Goal: Information Seeking & Learning: Compare options

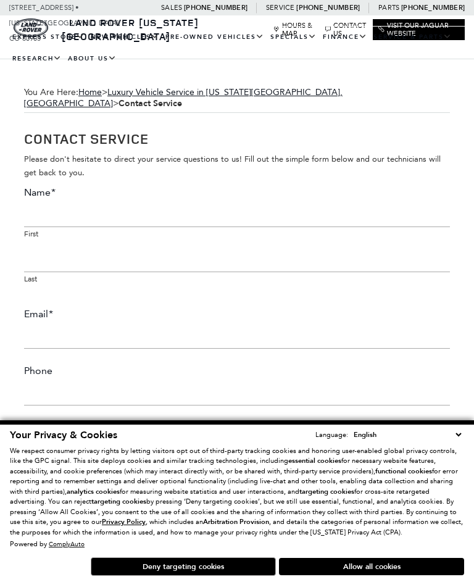
scroll to position [211, 0]
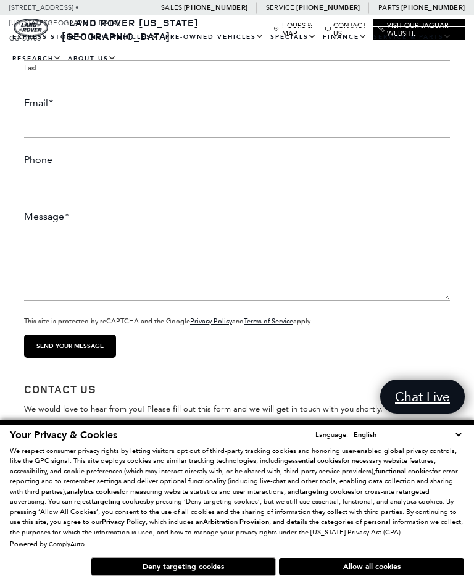
click at [368, 575] on button "Allow all cookies" at bounding box center [371, 566] width 185 height 17
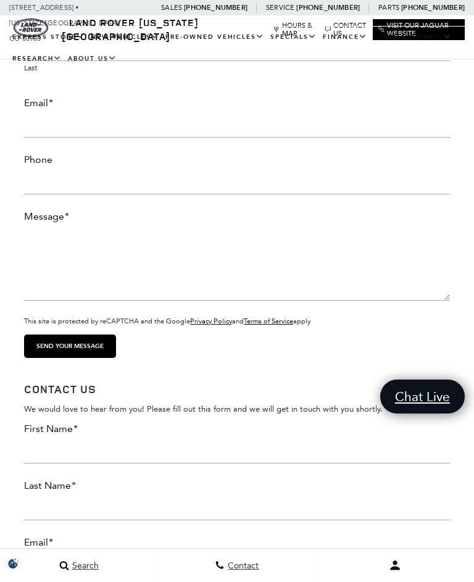
click at [376, 581] on button "Open user profile menu" at bounding box center [394, 565] width 157 height 31
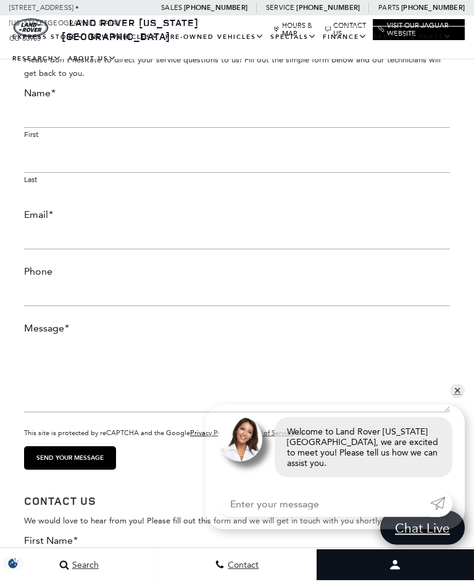
scroll to position [105, 0]
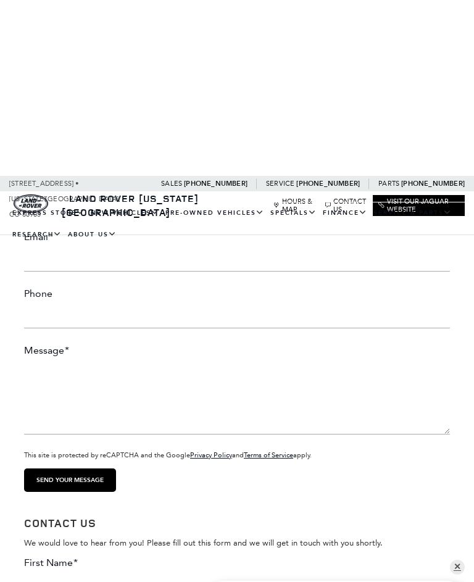
scroll to position [0, 0]
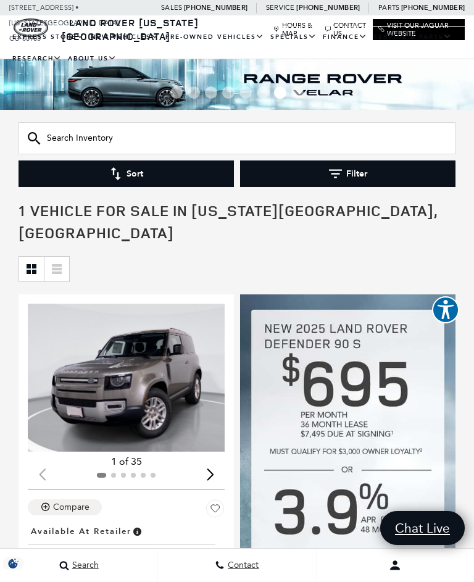
click at [0, 0] on link "View All Pre-Owned Vehicles" at bounding box center [0, 0] width 0 height 0
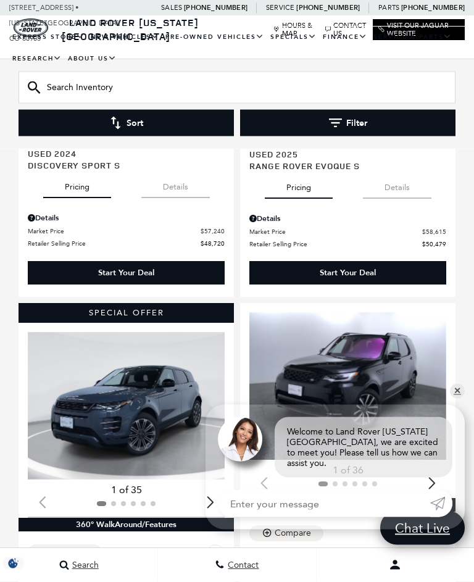
scroll to position [2061, 0]
click at [460, 399] on link "✕" at bounding box center [457, 391] width 15 height 15
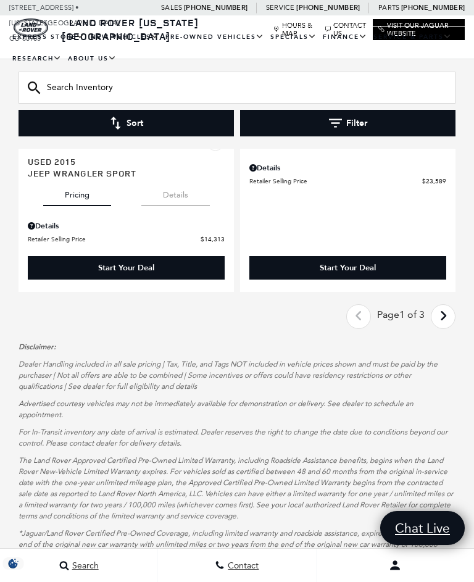
scroll to position [4055, 0]
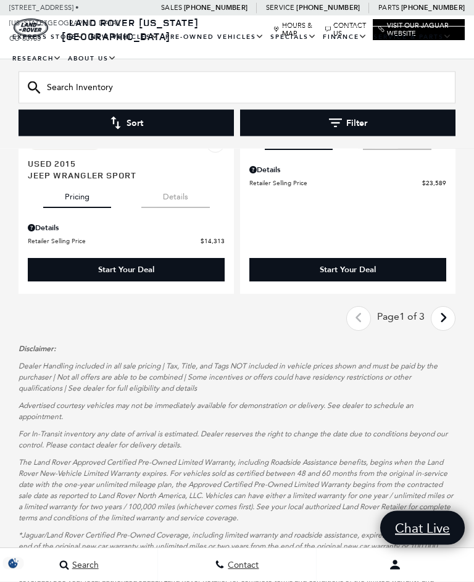
click at [446, 318] on icon "next page" at bounding box center [443, 318] width 8 height 20
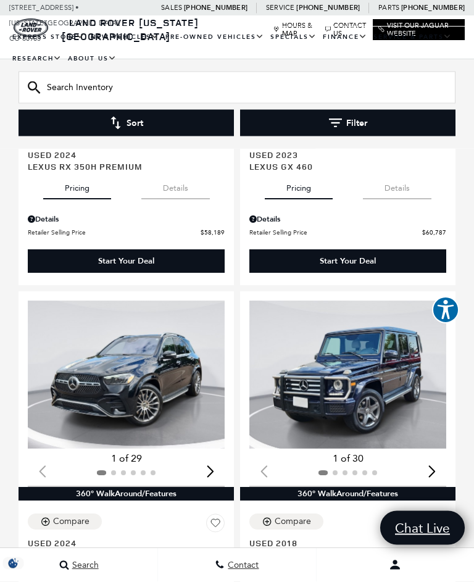
scroll to position [3630, 0]
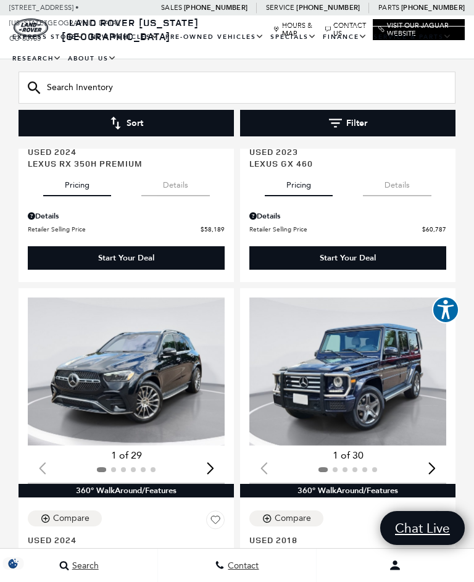
click at [354, 356] on img "1 / 2" at bounding box center [347, 370] width 197 height 147
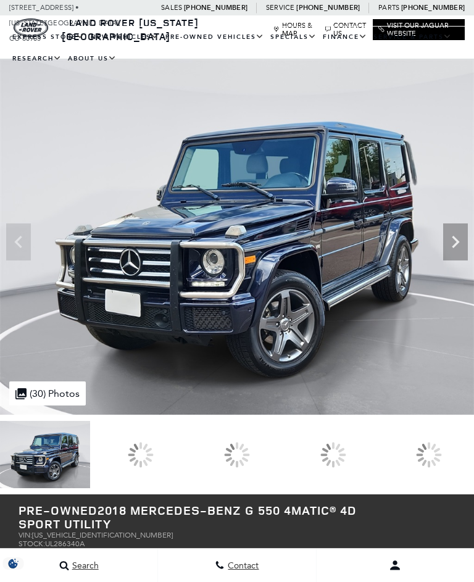
click at [458, 236] on icon "Next" at bounding box center [455, 241] width 25 height 25
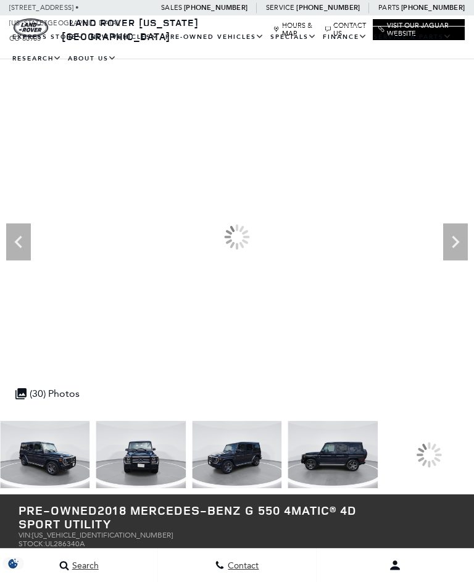
click at [455, 240] on icon "Next" at bounding box center [455, 242] width 7 height 12
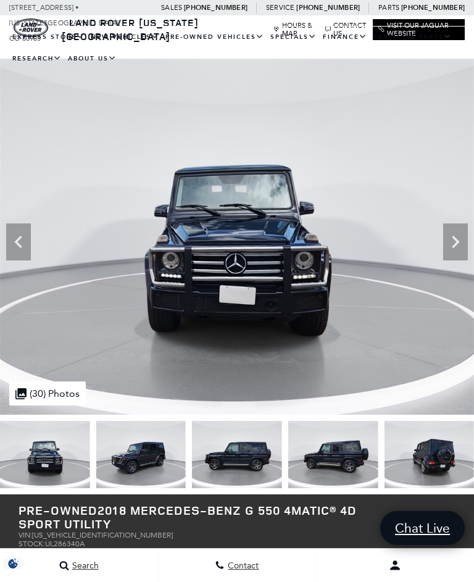
click at [457, 235] on icon "Next" at bounding box center [455, 241] width 25 height 25
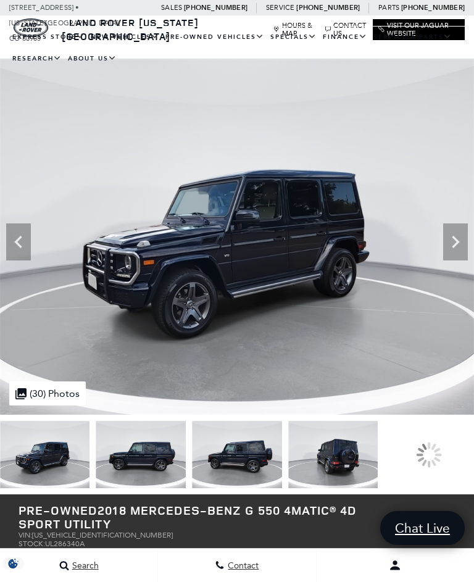
click at [458, 242] on icon "Next" at bounding box center [455, 242] width 7 height 12
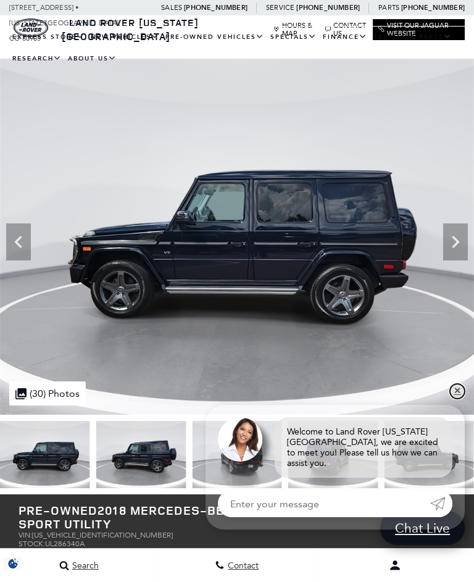
click at [455, 393] on link "✕" at bounding box center [457, 391] width 15 height 15
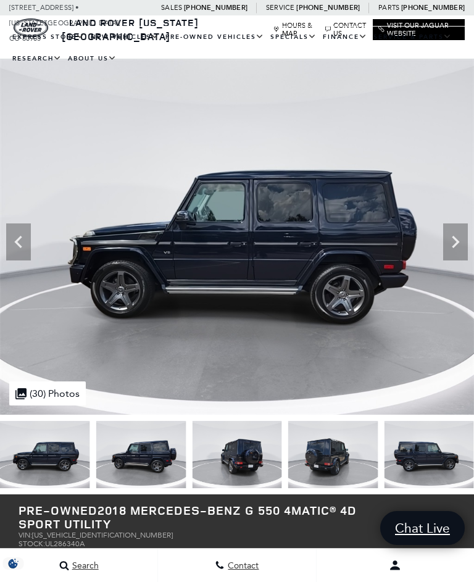
click at [453, 239] on icon "Next" at bounding box center [455, 241] width 25 height 25
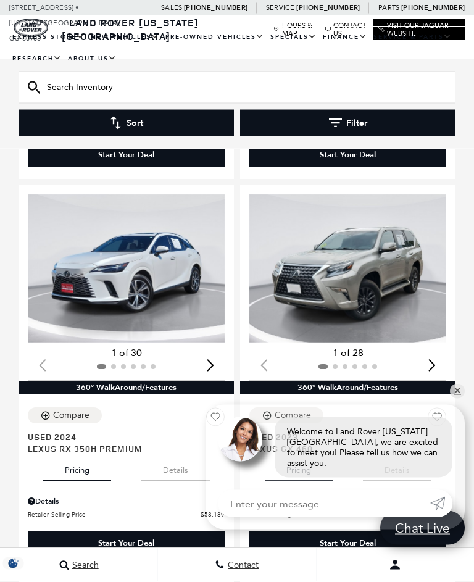
scroll to position [3363, 0]
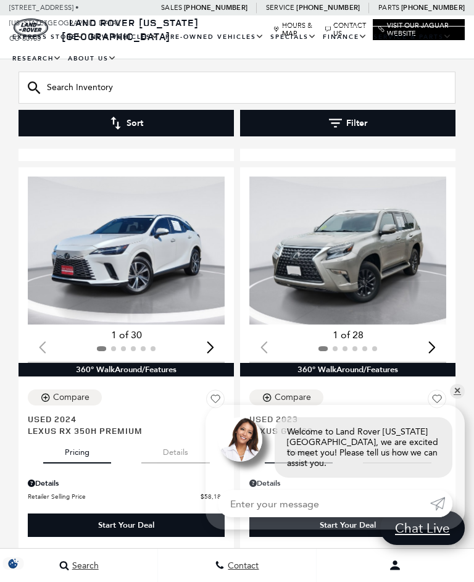
click at [457, 407] on div "Loading... (28) View All Photos 1 of 28 360° WalkAround/Features Compare Save T…" at bounding box center [347, 358] width 221 height 388
click at [459, 399] on link "✕" at bounding box center [457, 391] width 15 height 15
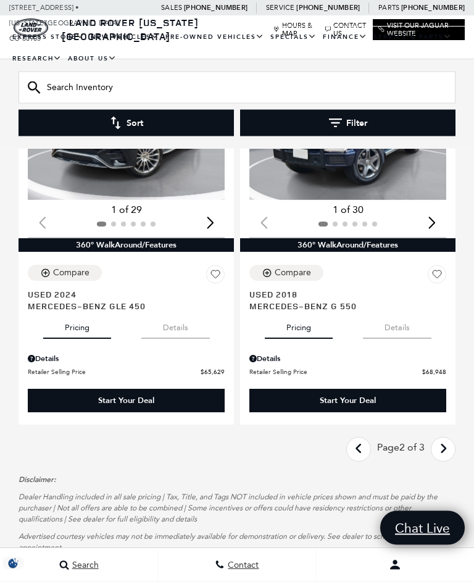
scroll to position [3886, 0]
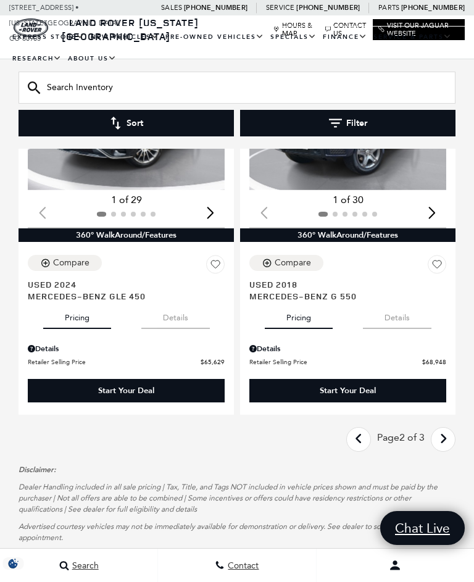
click at [448, 429] on link "Next - Page" at bounding box center [443, 440] width 27 height 22
